Goal: Transaction & Acquisition: Purchase product/service

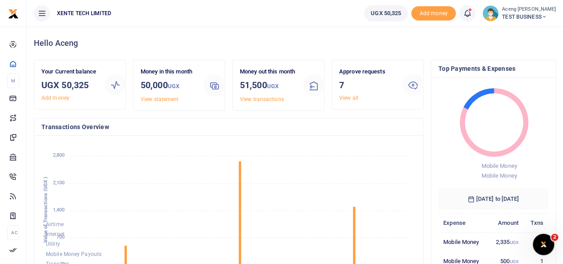
click at [526, 13] on span "TEST BUSINESS" at bounding box center [529, 17] width 54 height 8
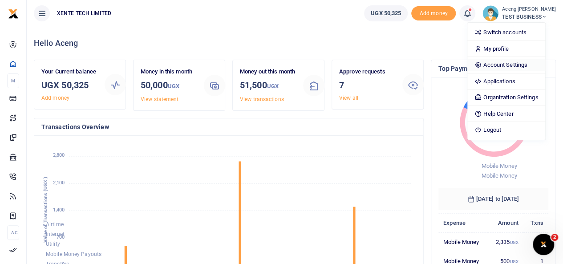
click at [504, 65] on link "Account Settings" at bounding box center [507, 65] width 78 height 12
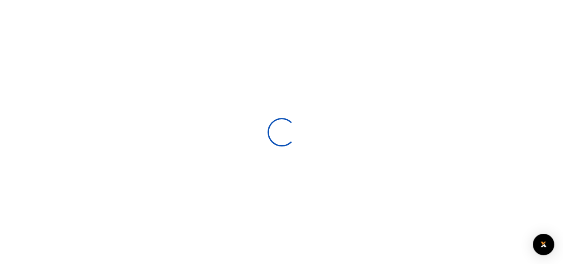
scroll to position [31, 0]
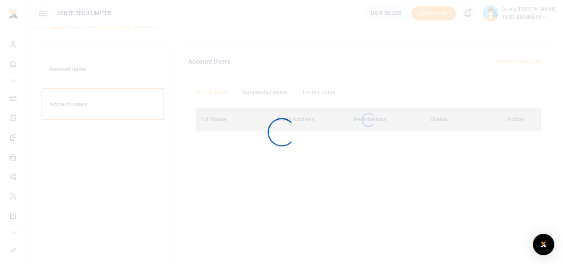
drag, startPoint x: 568, startPoint y: 90, endPoint x: 568, endPoint y: 106, distance: 16.5
click at [563, 106] on html "Start Dashboard M ake Payments Cards Xente Transfers Mobile Money Banks Airtime…" at bounding box center [281, 191] width 563 height 444
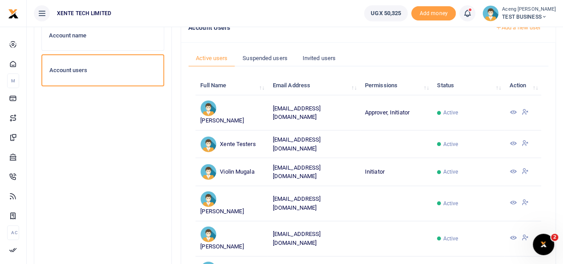
scroll to position [0, 0]
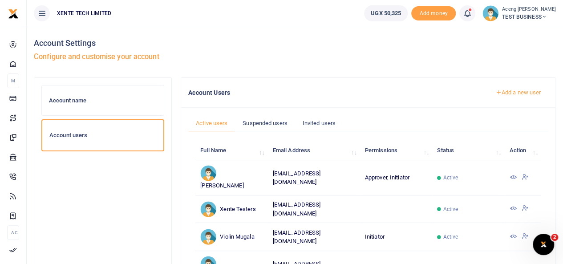
click at [520, 91] on link "Add a new user" at bounding box center [518, 92] width 61 height 15
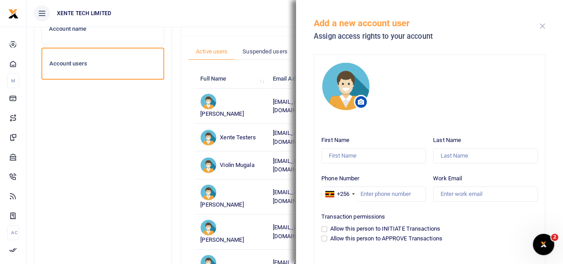
click at [541, 24] on button "Close" at bounding box center [543, 26] width 6 height 6
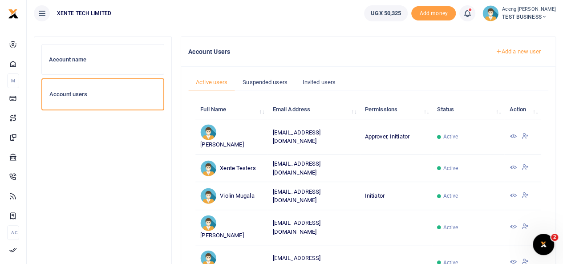
scroll to position [48, 0]
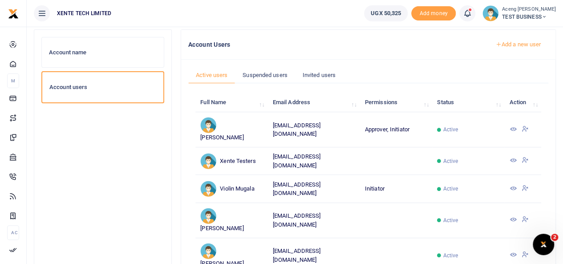
click at [514, 128] on icon at bounding box center [513, 129] width 7 height 7
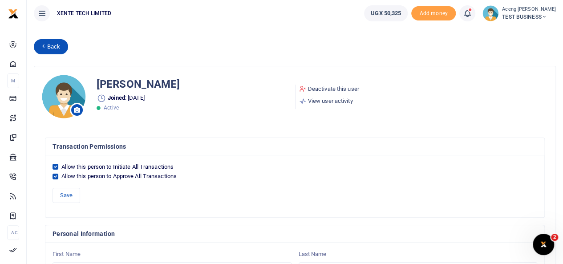
click at [45, 49] on link "Back" at bounding box center [51, 46] width 34 height 15
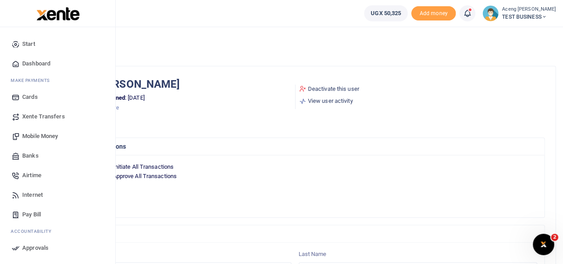
click at [30, 47] on span "Start" at bounding box center [28, 44] width 13 height 9
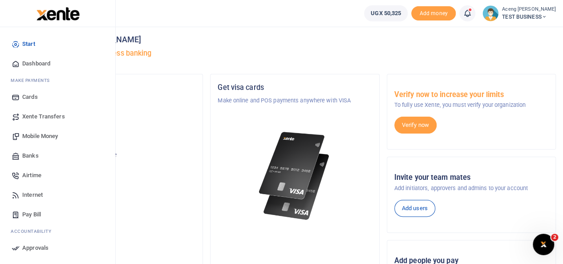
click at [32, 117] on span "Xente Transfers" at bounding box center [43, 116] width 43 height 9
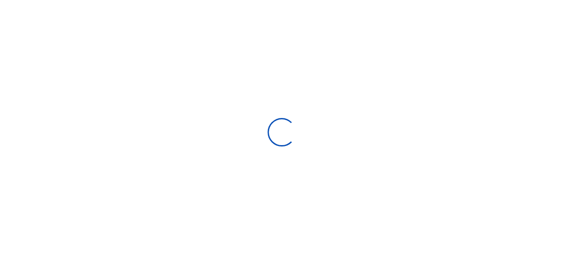
select select "Loading categories"
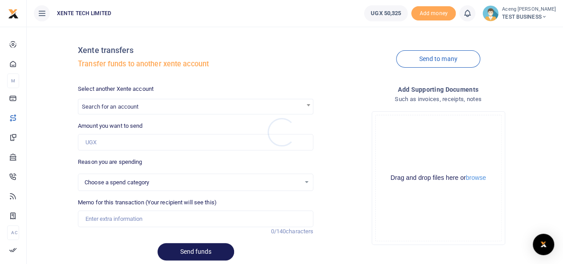
click at [129, 107] on div at bounding box center [281, 132] width 563 height 264
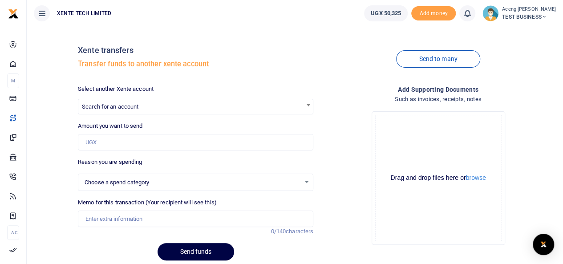
click at [153, 106] on span "Search for an account" at bounding box center [195, 106] width 235 height 14
type input "Xente"
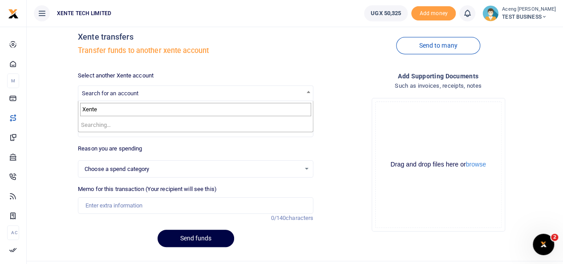
select select
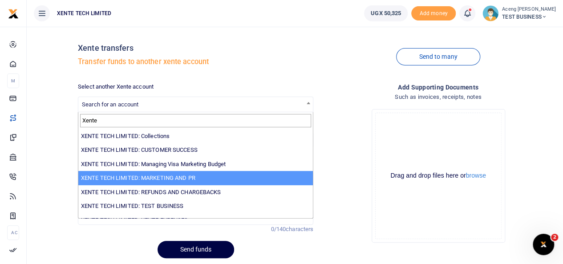
type input "Xente"
select select "2294"
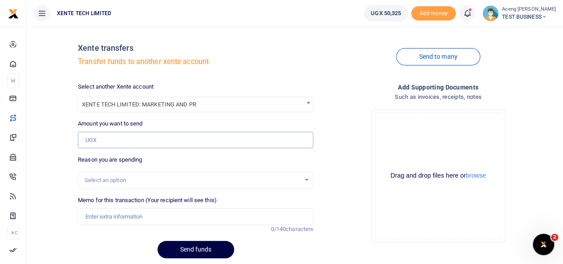
click at [110, 141] on input "Amount you want to send" at bounding box center [196, 140] width 236 height 17
type input "5,000"
click at [113, 180] on div "Select an option" at bounding box center [193, 180] width 216 height 9
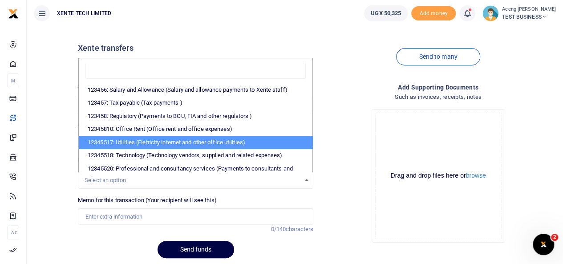
click at [341, 74] on div "Send to many" at bounding box center [438, 57] width 243 height 51
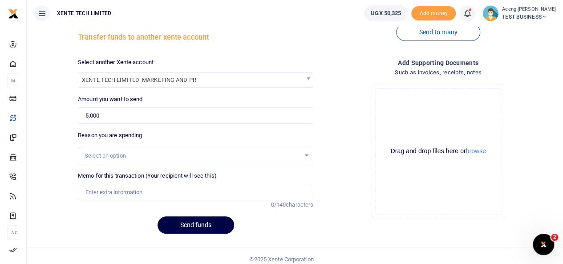
scroll to position [33, 0]
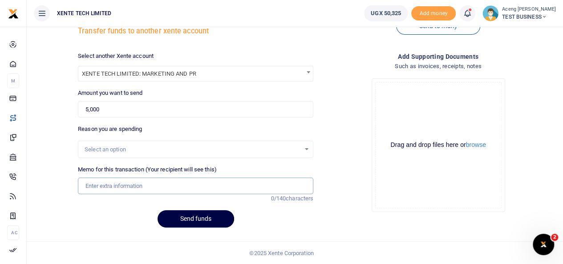
click at [132, 186] on input "Memo for this transaction (Your recipient will see this)" at bounding box center [196, 186] width 236 height 17
type input "Airtel money reversal to Multichoice"
click at [189, 215] on button "Send funds" at bounding box center [196, 219] width 77 height 17
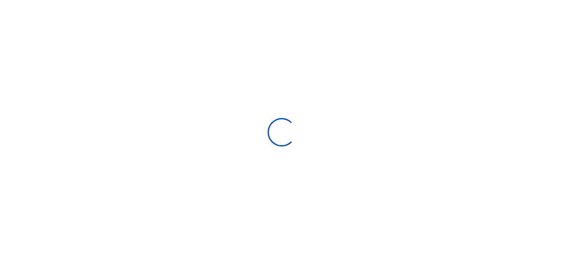
select select
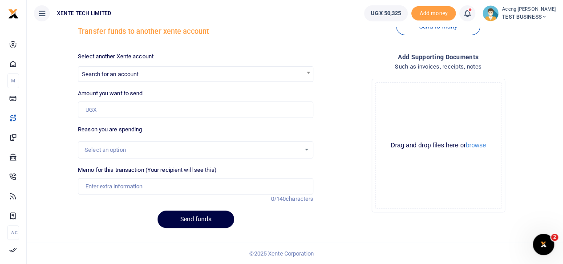
click at [472, 11] on icon at bounding box center [467, 13] width 9 height 10
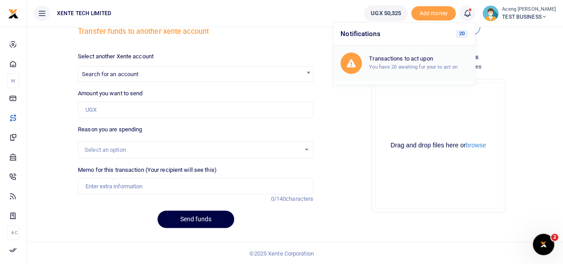
click at [420, 65] on small "You have 20 awaiting for your to act on" at bounding box center [413, 67] width 89 height 6
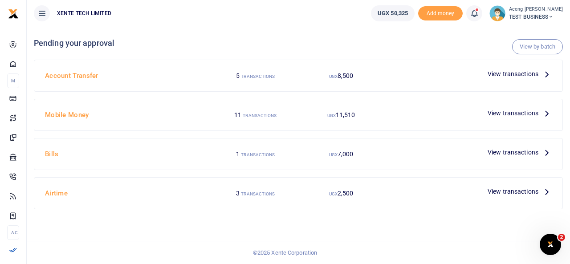
click at [515, 75] on span "View transactions" at bounding box center [513, 74] width 51 height 10
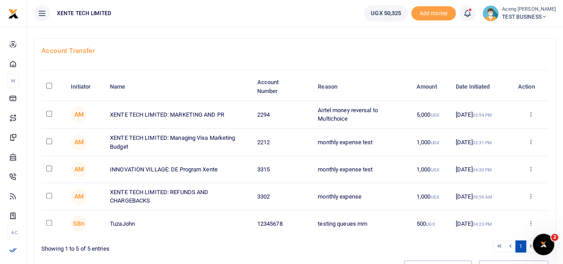
scroll to position [42, 0]
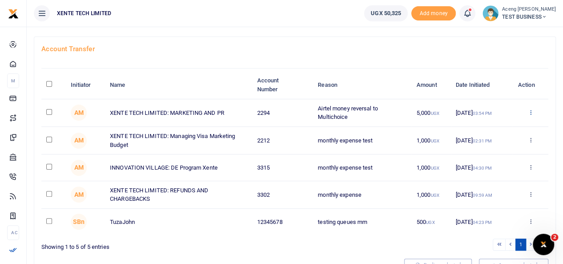
click at [530, 111] on icon at bounding box center [531, 112] width 6 height 6
click at [493, 125] on link "Approve" at bounding box center [498, 127] width 70 height 12
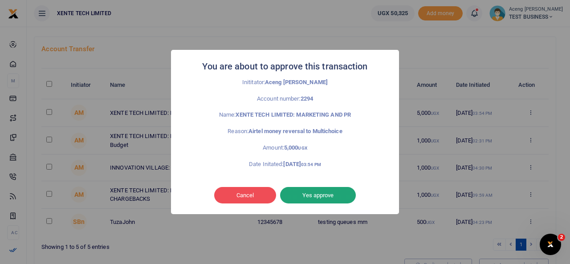
click at [317, 196] on button "Yes approve" at bounding box center [318, 195] width 76 height 17
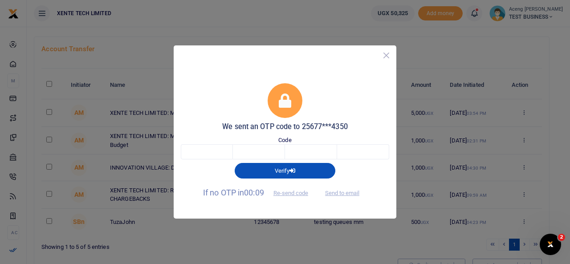
click at [387, 57] on button "Close" at bounding box center [386, 55] width 13 height 13
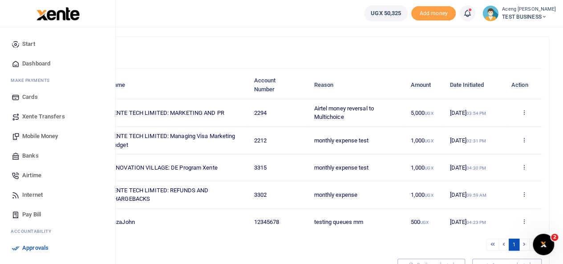
click at [43, 116] on span "Xente Transfers" at bounding box center [43, 116] width 43 height 9
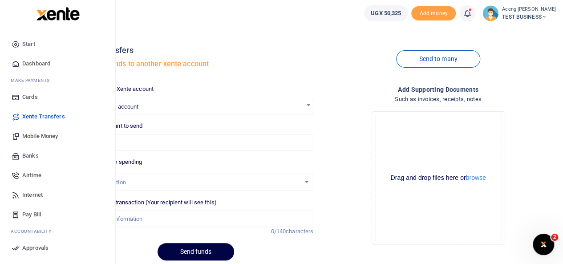
click at [37, 135] on span "Mobile Money" at bounding box center [40, 136] width 36 height 9
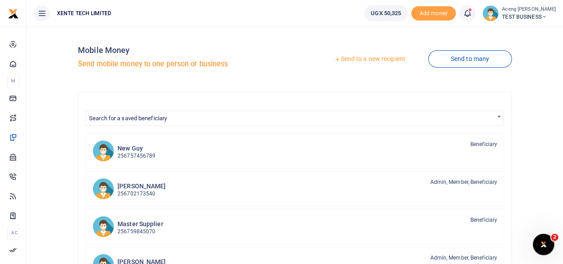
click at [368, 57] on link "Send to a new recipient" at bounding box center [370, 59] width 116 height 16
click at [355, 59] on link "Send to a new recipient" at bounding box center [370, 59] width 116 height 16
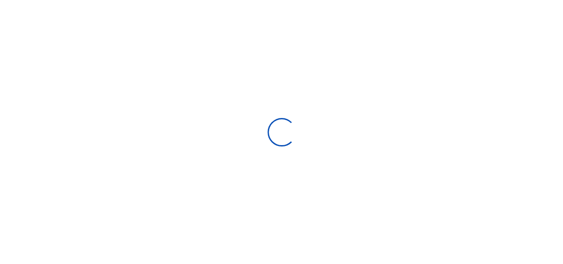
select select "Loading bundles"
select select
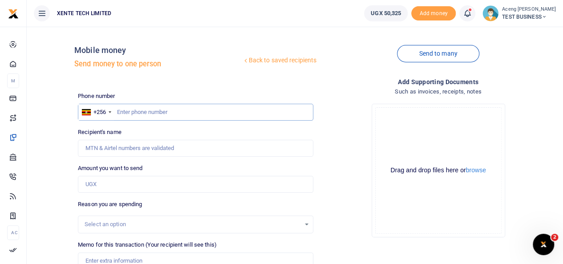
click at [134, 115] on input "text" at bounding box center [196, 112] width 236 height 17
type input "772644350"
type input "[PERSON_NAME]"
type input "772644350"
click at [129, 188] on input "Amount you want to send" at bounding box center [196, 184] width 236 height 17
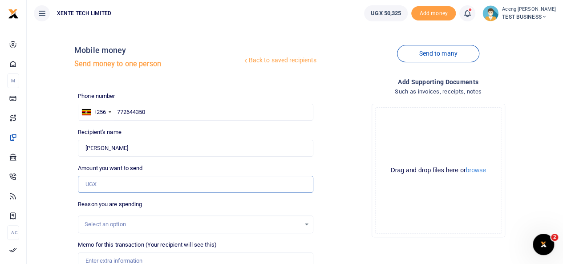
type input "5,000"
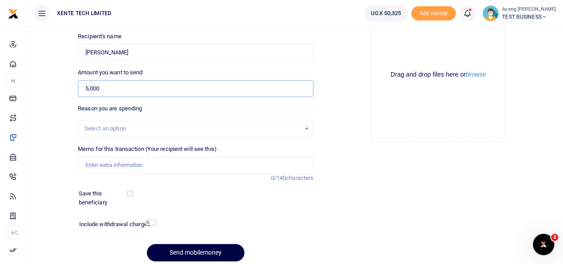
scroll to position [120, 0]
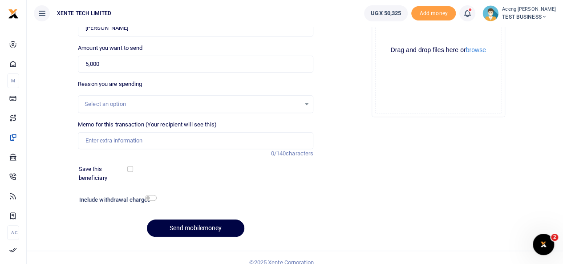
click at [178, 102] on div "Select an option" at bounding box center [193, 104] width 216 height 9
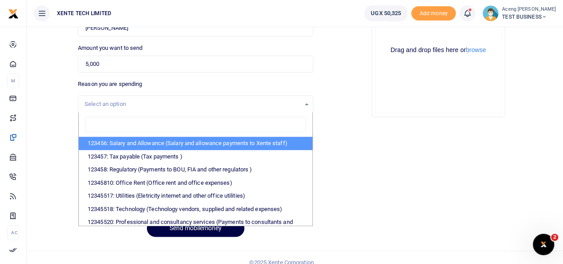
click at [324, 90] on div "Drop your files here Drag and drop files here or browse Powered by Uppy" at bounding box center [439, 50] width 236 height 148
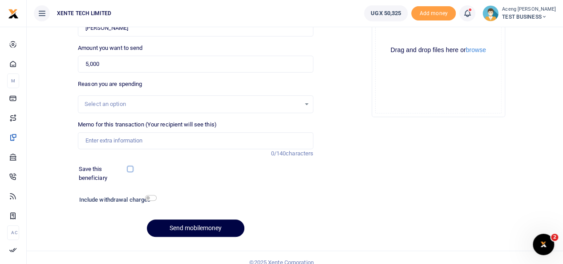
click at [130, 169] on input "checkbox" at bounding box center [130, 169] width 6 height 6
checkbox input "false"
click at [153, 198] on input "checkbox" at bounding box center [151, 198] width 12 height 6
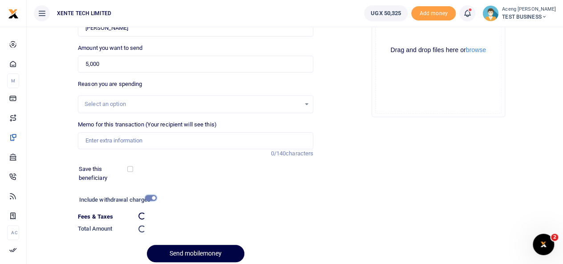
click at [153, 198] on input "checkbox" at bounding box center [151, 198] width 12 height 6
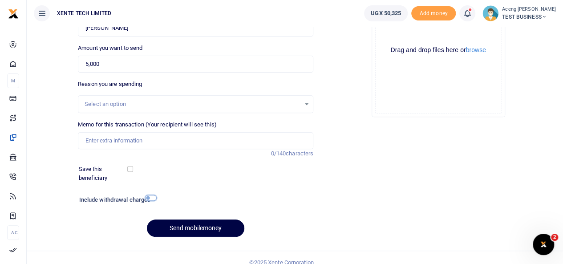
click at [153, 198] on input "checkbox" at bounding box center [151, 198] width 12 height 6
checkbox input "true"
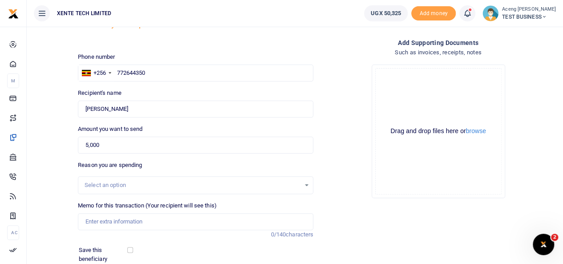
scroll to position [154, 0]
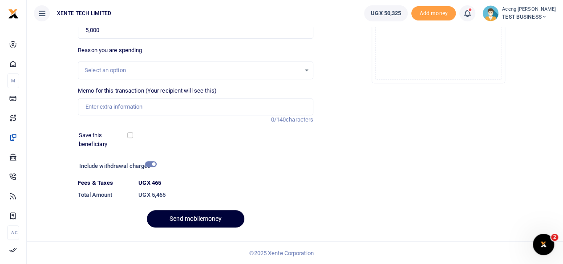
click at [195, 218] on button "Send mobilemoney" at bounding box center [196, 218] width 98 height 17
click at [100, 102] on input "Memo for this transaction (Your recipient will see this)" at bounding box center [196, 106] width 236 height 17
type input "monthly expense"
click at [185, 217] on button "Send mobilemoney" at bounding box center [196, 218] width 98 height 17
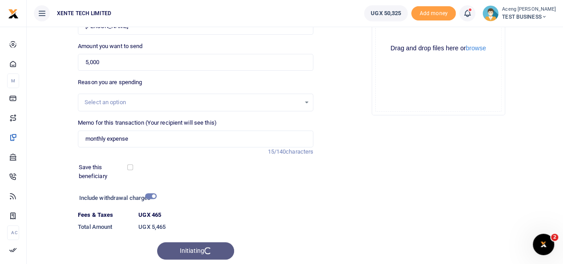
scroll to position [121, 0]
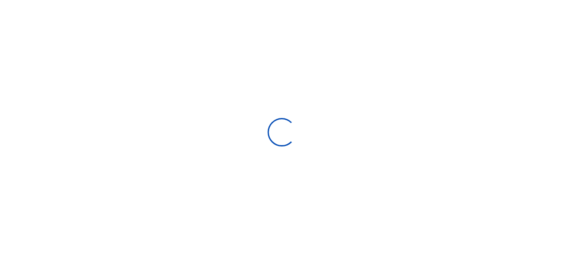
select select "Loading bundles"
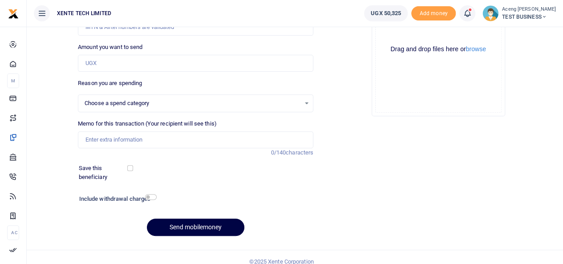
select select
click at [473, 19] on link at bounding box center [468, 13] width 16 height 16
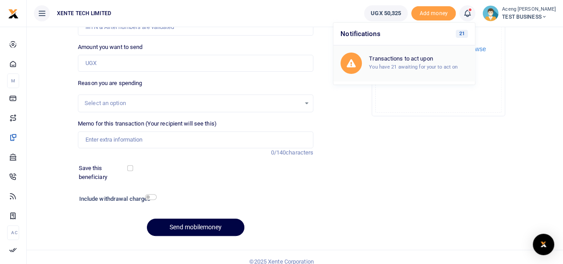
click at [434, 57] on h6 "Transactions to act upon" at bounding box center [418, 58] width 99 height 7
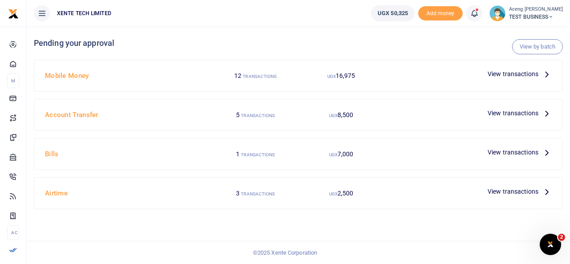
click at [526, 72] on span "View transactions" at bounding box center [513, 74] width 51 height 10
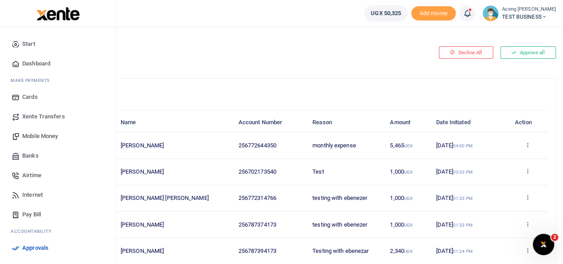
click at [36, 136] on span "Mobile Money" at bounding box center [40, 136] width 36 height 9
click at [19, 130] on link "Mobile Money" at bounding box center [57, 136] width 101 height 20
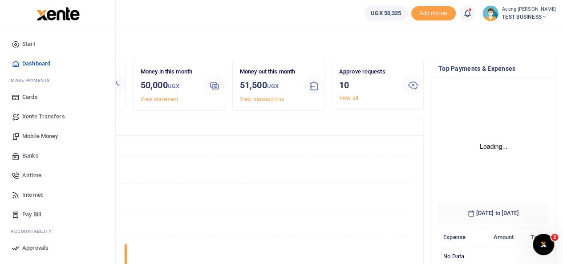
click at [26, 138] on span "Mobile Money" at bounding box center [40, 136] width 36 height 9
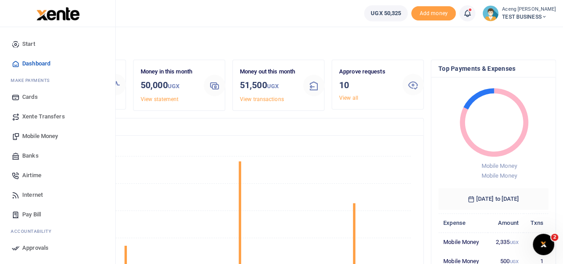
scroll to position [7, 7]
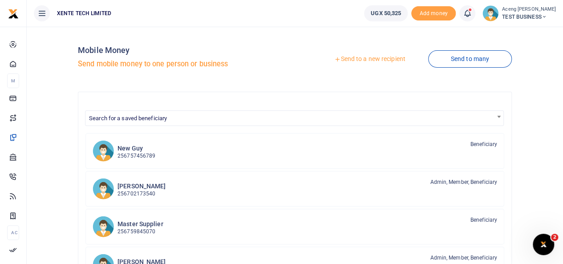
click at [477, 64] on link "Send to many" at bounding box center [470, 58] width 84 height 17
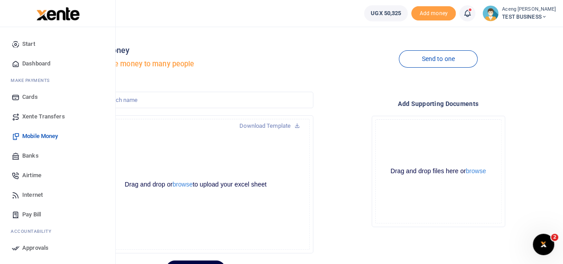
click at [30, 159] on span "Banks" at bounding box center [30, 155] width 16 height 9
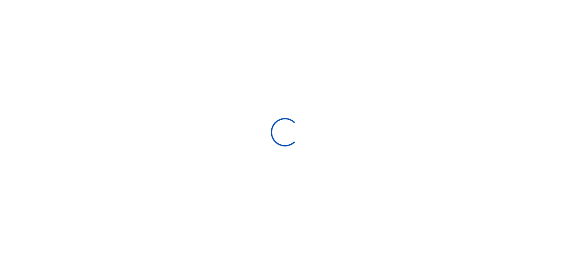
click at [570, 90] on div at bounding box center [285, 132] width 570 height 264
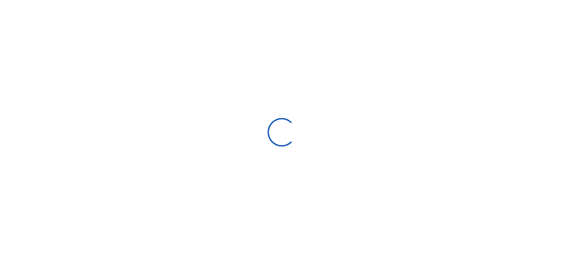
select select
select select "Loading bundles"
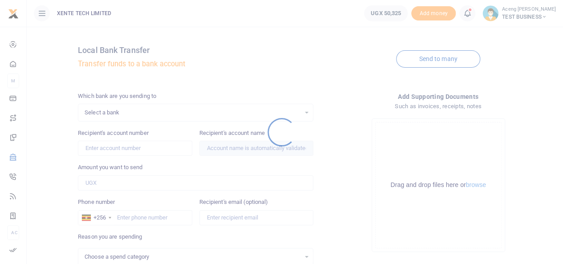
select select
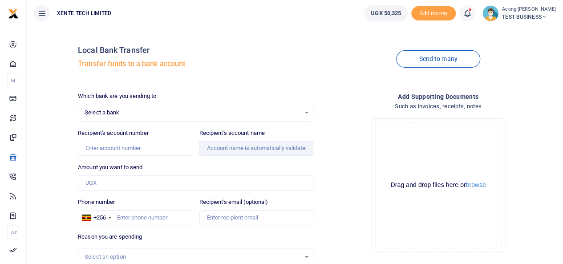
click at [298, 111] on span "Select a bank" at bounding box center [193, 112] width 216 height 9
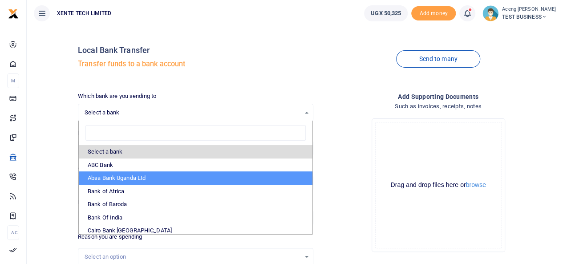
click at [115, 179] on li "Absa Bank Uganda Ltd" at bounding box center [196, 177] width 234 height 13
select select "ABSA"
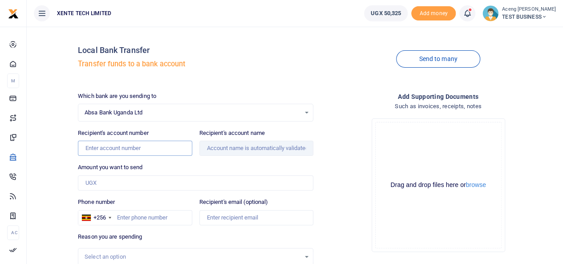
click at [119, 145] on input "Recipient's account number" at bounding box center [135, 148] width 114 height 15
type input "37225478397"
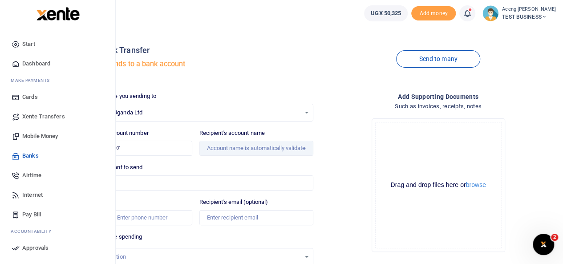
click at [33, 213] on span "Pay Bill" at bounding box center [31, 214] width 19 height 9
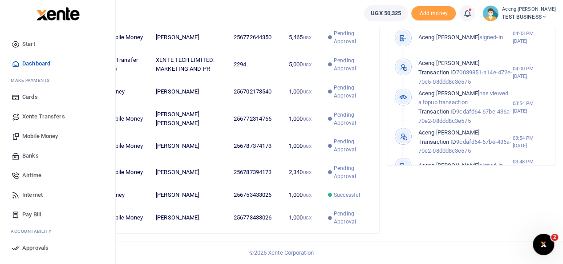
click at [37, 218] on span "Pay Bill" at bounding box center [31, 214] width 19 height 9
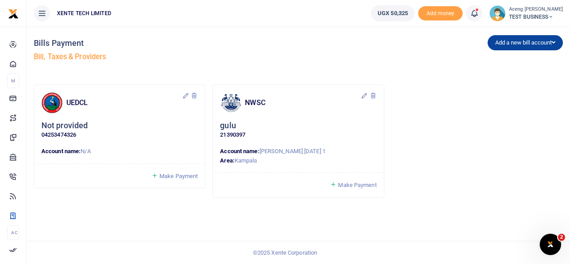
click at [538, 46] on button "Add a new bill account" at bounding box center [525, 42] width 75 height 15
click at [498, 57] on link "UEDCL" at bounding box center [523, 61] width 70 height 12
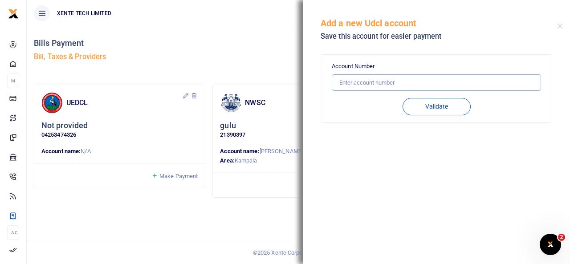
click at [339, 87] on input "text" at bounding box center [436, 82] width 209 height 17
type input "37225478397"
click at [437, 107] on button "Validate" at bounding box center [437, 106] width 68 height 17
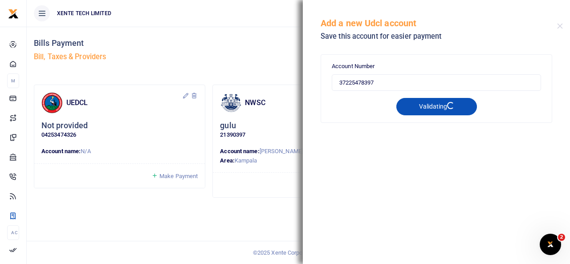
type input "37225478397"
type input "SERVICES(U) LTD ZONEONEFINANCIAL"
type input "PREPAID"
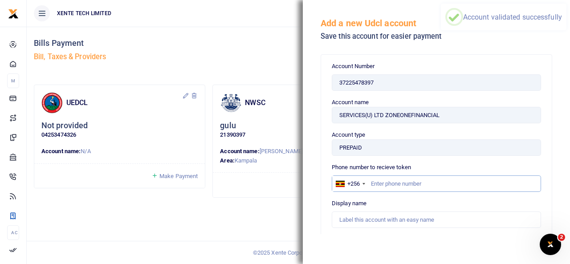
click at [383, 183] on input "text" at bounding box center [436, 183] width 209 height 17
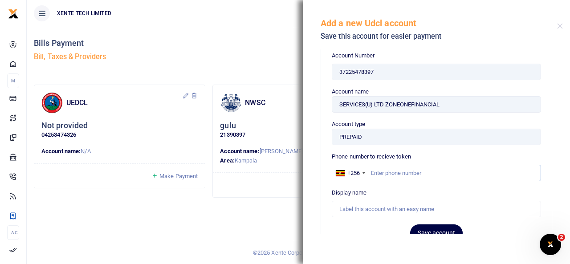
click at [379, 177] on input "text" at bounding box center [436, 173] width 209 height 17
type input "0772644350"
click at [389, 212] on input "text" at bounding box center [436, 209] width 209 height 17
type input "monica"
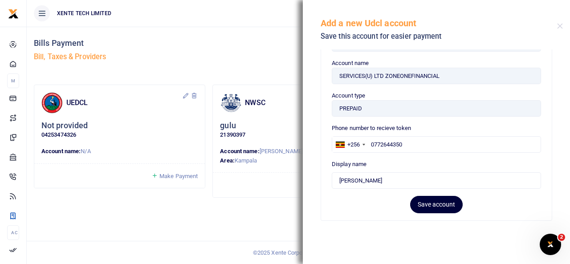
click at [430, 201] on button "Save account" at bounding box center [436, 204] width 53 height 17
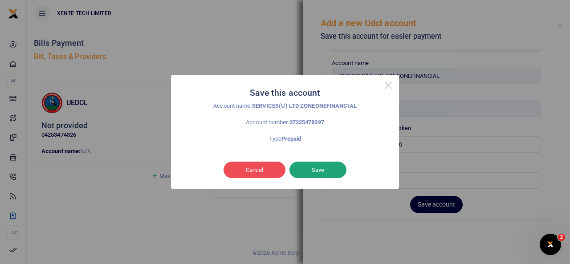
click at [318, 174] on button "Save" at bounding box center [318, 170] width 57 height 17
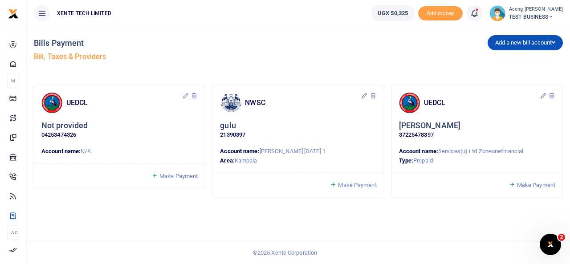
click at [531, 185] on span "Make Payment" at bounding box center [536, 185] width 38 height 7
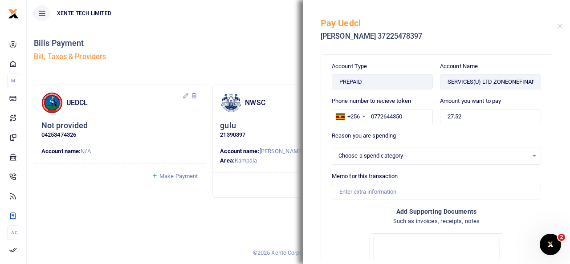
select select
click at [368, 149] on div "Select an option" at bounding box center [436, 156] width 209 height 18
click at [365, 157] on div "Select an option" at bounding box center [433, 155] width 190 height 9
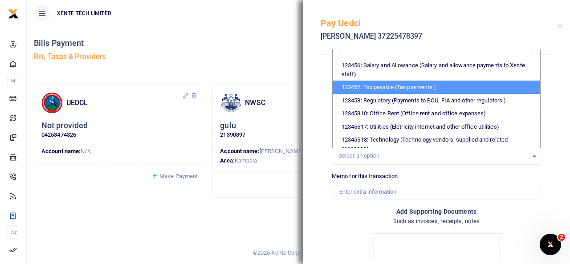
click at [424, 27] on h5 "Pay Uedcl" at bounding box center [439, 23] width 237 height 11
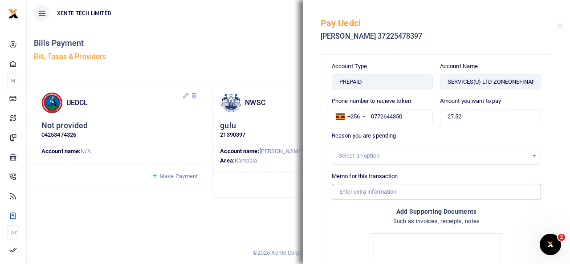
click at [358, 191] on input "Memo for this transaction" at bounding box center [436, 191] width 209 height 15
type input "p"
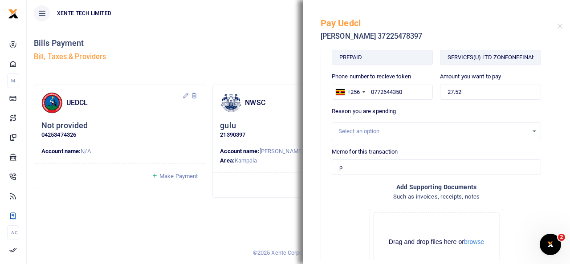
scroll to position [24, 0]
click at [201, 59] on h5 "Bill, Taxes & Providers" at bounding box center [164, 57] width 261 height 9
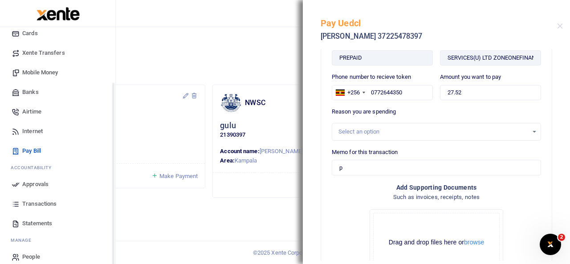
scroll to position [70, 0]
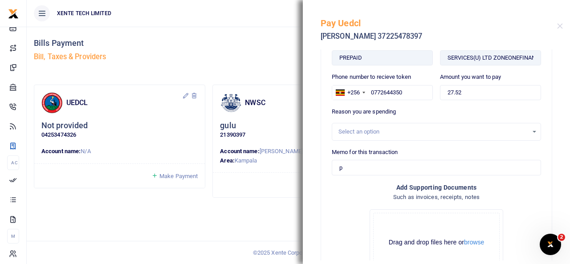
click at [562, 29] on div at bounding box center [560, 26] width 6 height 6
click at [559, 28] on button "Close" at bounding box center [560, 26] width 6 height 6
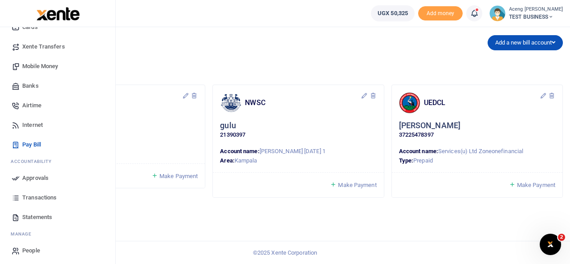
click at [29, 196] on span "Transactions" at bounding box center [39, 197] width 34 height 9
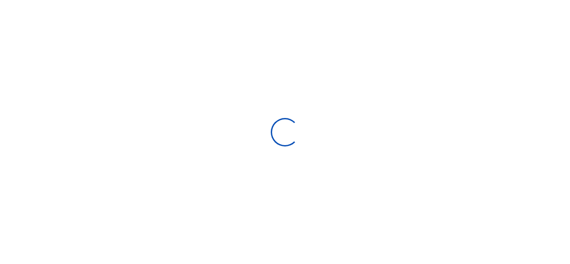
select select
type input "[DATE] - [DATE]"
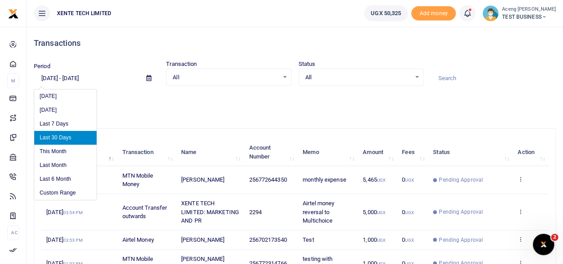
click at [99, 80] on input "[DATE] - [DATE]" at bounding box center [87, 78] width 106 height 15
click at [273, 79] on span "All" at bounding box center [226, 77] width 106 height 9
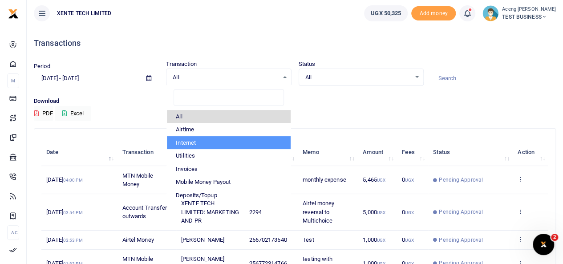
click at [407, 81] on span "All" at bounding box center [359, 77] width 106 height 9
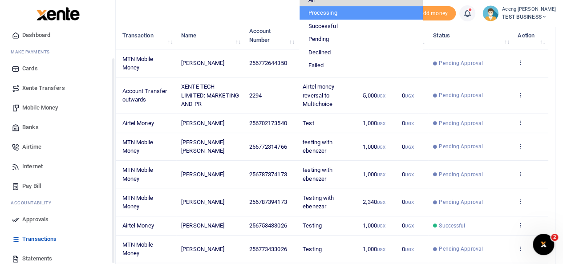
scroll to position [73, 0]
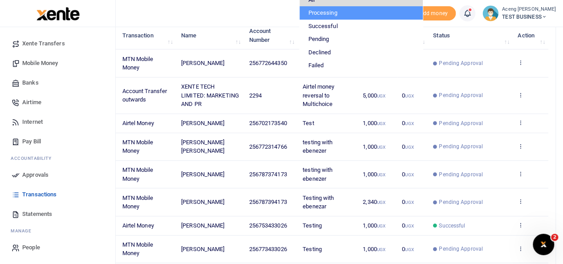
click at [33, 213] on span "Statements" at bounding box center [37, 214] width 30 height 9
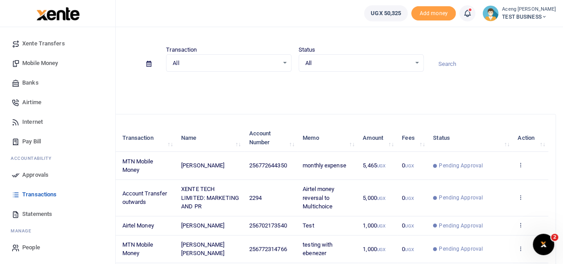
scroll to position [0, 0]
